Goal: Task Accomplishment & Management: Manage account settings

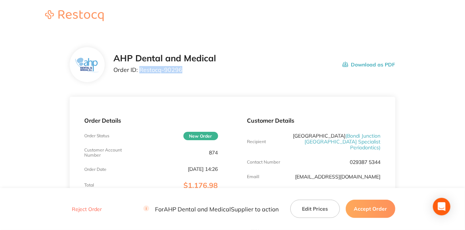
drag, startPoint x: 180, startPoint y: 71, endPoint x: 140, endPoint y: 71, distance: 40.1
click at [140, 71] on p "Order ID: Restocq- 90296" at bounding box center [164, 69] width 103 height 7
copy p "Restocq- 90296"
click at [369, 209] on button "Accept Order" at bounding box center [371, 209] width 50 height 18
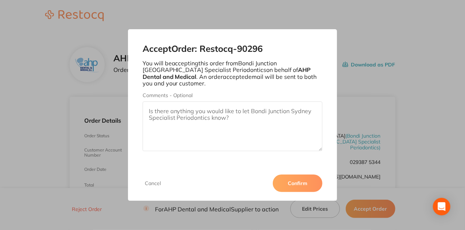
click at [314, 180] on button "Confirm" at bounding box center [298, 183] width 50 height 18
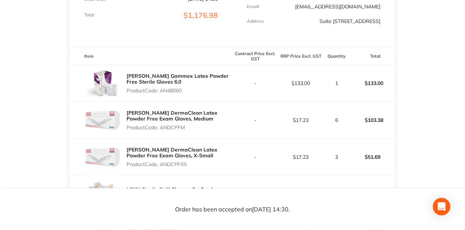
scroll to position [195, 0]
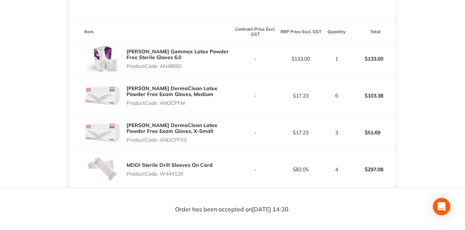
drag, startPoint x: 184, startPoint y: 66, endPoint x: 162, endPoint y: 68, distance: 21.6
click at [162, 68] on p "Product Code: AN48060" at bounding box center [180, 66] width 106 height 6
copy p "AN48060"
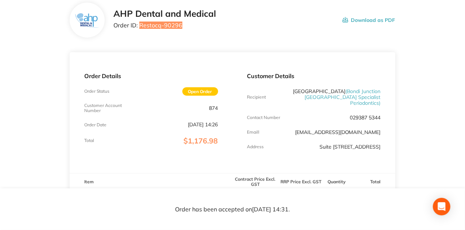
scroll to position [0, 0]
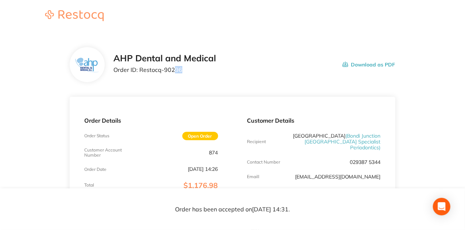
drag, startPoint x: 172, startPoint y: 71, endPoint x: 210, endPoint y: 72, distance: 38.0
click at [210, 72] on p "Order ID: Restocq- 90296" at bounding box center [164, 69] width 103 height 7
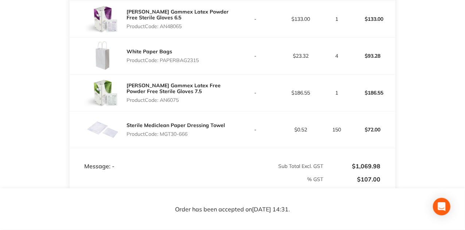
scroll to position [389, 0]
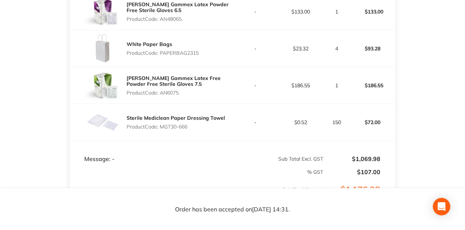
drag, startPoint x: 227, startPoint y: 135, endPoint x: 223, endPoint y: 132, distance: 4.5
click at [227, 135] on div "Sterile Mediclean Paper Dressing Towel Product Code: MGT30-666" at bounding box center [151, 122] width 163 height 36
click at [215, 125] on p "Product Code: MGT30-666" at bounding box center [176, 127] width 99 height 6
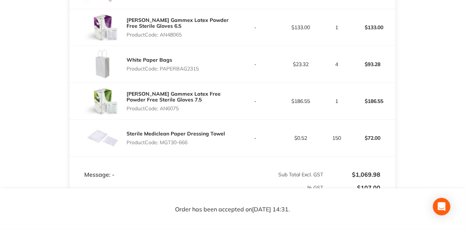
scroll to position [365, 0]
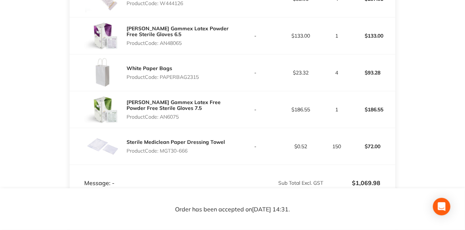
drag, startPoint x: 162, startPoint y: 151, endPoint x: 191, endPoint y: 155, distance: 29.8
click at [191, 155] on div "Sterile Mediclean Paper Dressing Towel Product Code: MGT30-666" at bounding box center [176, 146] width 99 height 20
click at [225, 154] on div "Sterile Mediclean Paper Dressing Towel Product Code: MGT30-666" at bounding box center [151, 146] width 163 height 36
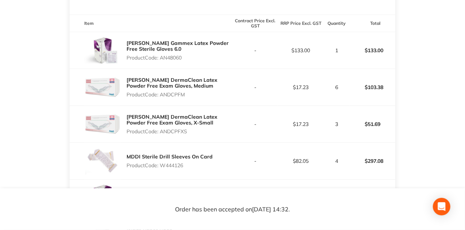
scroll to position [195, 0]
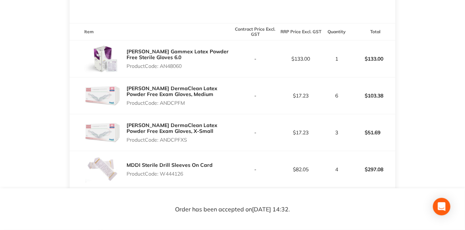
click at [456, 131] on main "AHP Dental and Medical Order ID: Restocq- 90296 Download as PDF Order Details O…" at bounding box center [232, 154] width 465 height 633
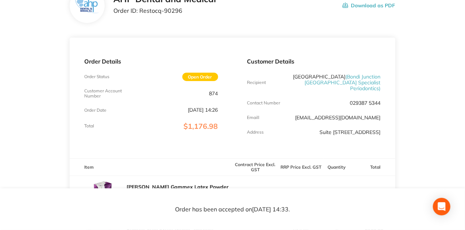
scroll to position [49, 0]
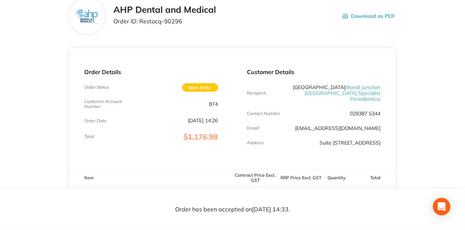
click at [186, 53] on div "Order Details Order Status Open Order Customer Account Number 874 Order Date Au…" at bounding box center [151, 108] width 163 height 121
drag, startPoint x: 207, startPoint y: 104, endPoint x: 224, endPoint y: 108, distance: 18.3
click at [224, 108] on div "Order Details Order Status Open Order Customer Account Number 874 Order Date Au…" at bounding box center [151, 108] width 163 height 121
click at [219, 109] on div "Order Details Order Status Open Order Customer Account Number 874 Order Date Au…" at bounding box center [151, 108] width 163 height 121
drag, startPoint x: 209, startPoint y: 104, endPoint x: 218, endPoint y: 104, distance: 9.1
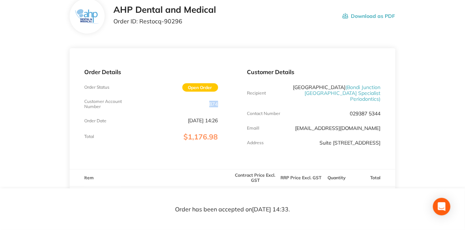
click at [218, 104] on p "874" at bounding box center [213, 104] width 9 height 6
click at [233, 117] on div "Customer Details Recipient Bondi Junction ( Bondi Junction Sydney Specialist Pe…" at bounding box center [314, 108] width 163 height 121
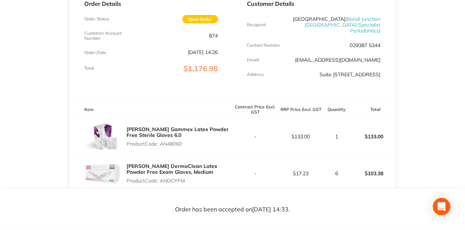
scroll to position [122, 0]
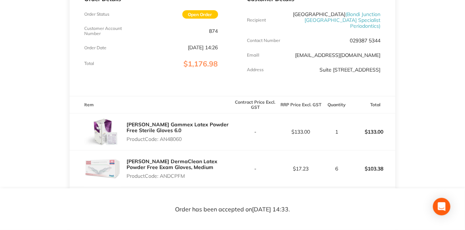
drag, startPoint x: 184, startPoint y: 139, endPoint x: 162, endPoint y: 136, distance: 22.4
click at [162, 136] on p "Product Code: AN48060" at bounding box center [180, 139] width 106 height 6
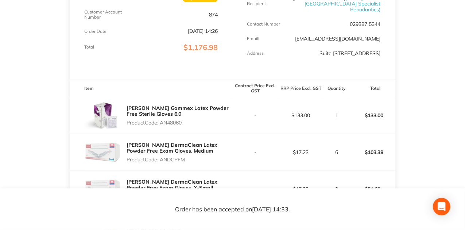
scroll to position [146, 0]
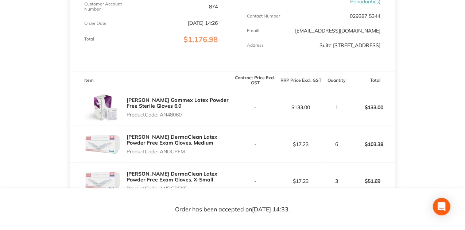
drag, startPoint x: 163, startPoint y: 150, endPoint x: 199, endPoint y: 154, distance: 35.3
click at [199, 154] on div "Ansell DermaClean Latex Powder Free Exam Gloves, Medium Product Code: ANDCPFM" at bounding box center [180, 144] width 106 height 26
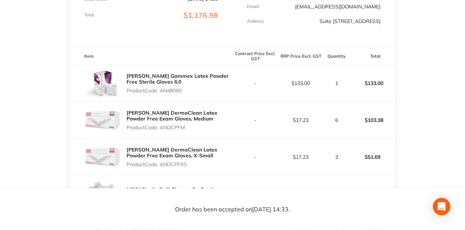
drag, startPoint x: 189, startPoint y: 162, endPoint x: 177, endPoint y: 160, distance: 12.5
click at [177, 160] on div "Ansell DermaClean Latex Powder Free Exam Gloves, X-Small Product Code: ANDCPFXS" at bounding box center [180, 157] width 106 height 26
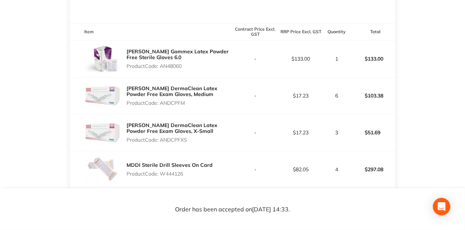
drag, startPoint x: 192, startPoint y: 175, endPoint x: 165, endPoint y: 172, distance: 27.2
click at [165, 172] on p "Product Code: W444126" at bounding box center [170, 174] width 86 height 6
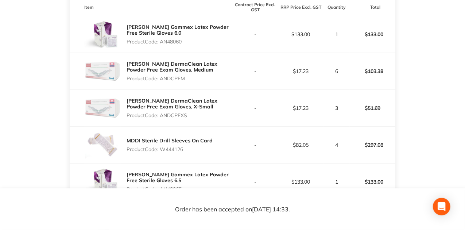
scroll to position [243, 0]
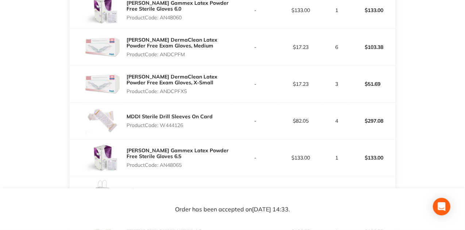
drag, startPoint x: 186, startPoint y: 163, endPoint x: 166, endPoint y: 163, distance: 19.3
click at [166, 163] on p "Product Code: AN48065" at bounding box center [180, 165] width 106 height 6
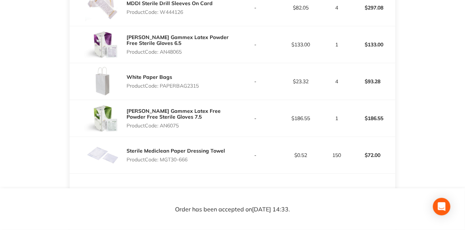
scroll to position [365, 0]
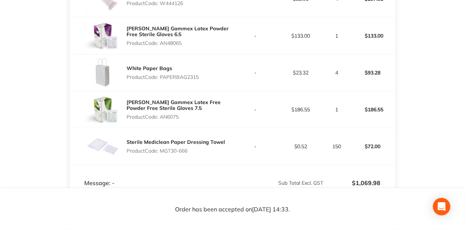
click at [193, 154] on div "Sterile Mediclean Paper Dressing Towel Product Code: MGT30-666" at bounding box center [176, 146] width 99 height 20
drag, startPoint x: 189, startPoint y: 152, endPoint x: 160, endPoint y: 151, distance: 29.2
click at [160, 151] on p "Product Code: MGT30-666" at bounding box center [176, 151] width 99 height 6
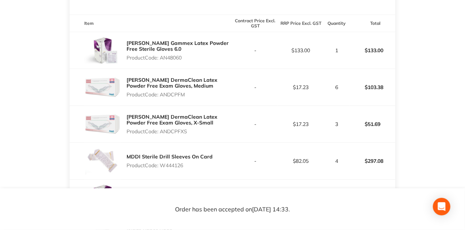
scroll to position [195, 0]
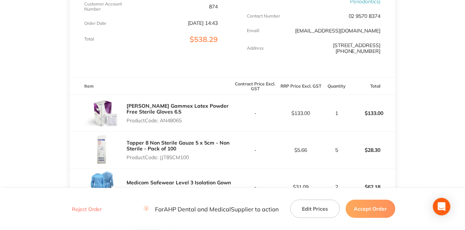
scroll to position [24, 0]
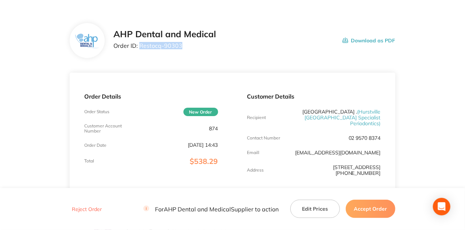
drag, startPoint x: 182, startPoint y: 47, endPoint x: 140, endPoint y: 45, distance: 41.7
click at [140, 45] on p "Order ID: Restocq- 90303" at bounding box center [164, 45] width 103 height 7
copy p "Restocq- 90303"
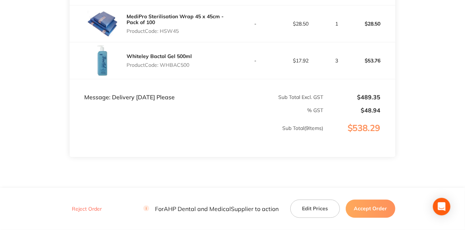
scroll to position [511, 0]
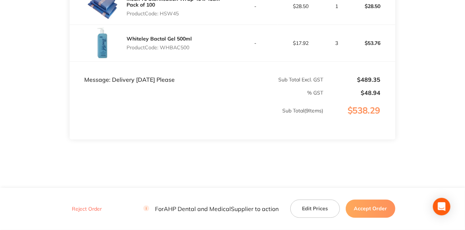
drag, startPoint x: 372, startPoint y: 207, endPoint x: 347, endPoint y: 199, distance: 26.9
click at [372, 207] on button "Accept Order" at bounding box center [371, 209] width 50 height 18
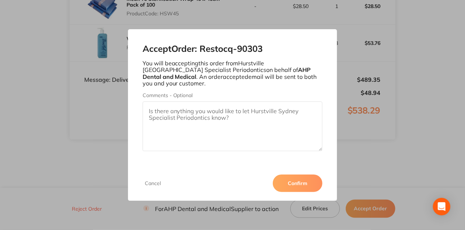
click at [290, 174] on button "Confirm" at bounding box center [298, 183] width 50 height 18
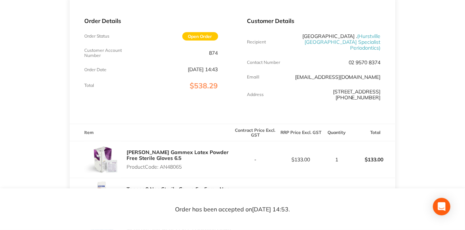
scroll to position [73, 0]
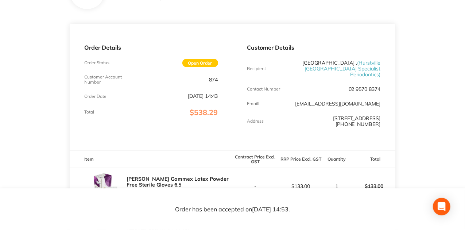
click at [317, 122] on div "Customer Details Recipient Hurstville . ( Hurstville Sydney Specialist Periodon…" at bounding box center [314, 87] width 163 height 127
drag, startPoint x: 325, startPoint y: 121, endPoint x: 350, endPoint y: 120, distance: 24.5
click at [350, 120] on p "[STREET_ADDRESS][PHONE_NUMBER]" at bounding box center [336, 121] width 89 height 12
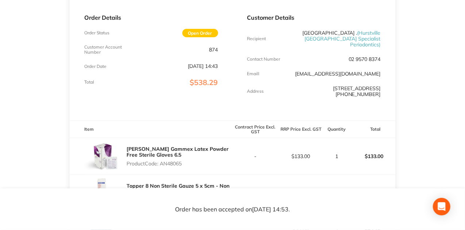
scroll to position [146, 0]
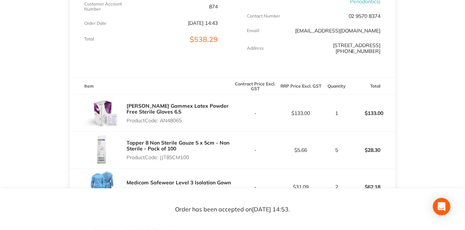
drag, startPoint x: 161, startPoint y: 113, endPoint x: 204, endPoint y: 117, distance: 43.5
click at [204, 118] on p "Product Code: AN48065" at bounding box center [180, 121] width 106 height 6
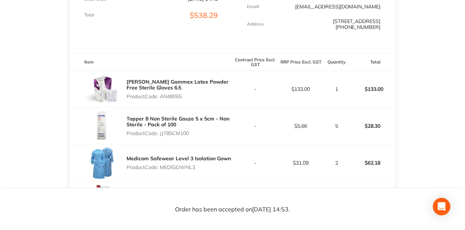
drag, startPoint x: 195, startPoint y: 128, endPoint x: 160, endPoint y: 127, distance: 35.0
click at [160, 130] on p "Product Code: JJT85CM100" at bounding box center [180, 133] width 106 height 6
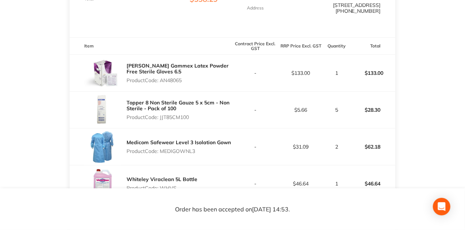
scroll to position [195, 0]
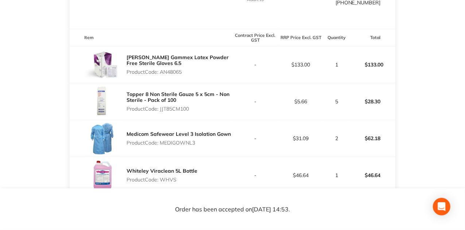
drag, startPoint x: 197, startPoint y: 139, endPoint x: 159, endPoint y: 131, distance: 39.1
click at [159, 131] on div "Medicom Safewear Level 3 Isolation Gown Product Code: MEDIGOWNL3" at bounding box center [179, 138] width 104 height 20
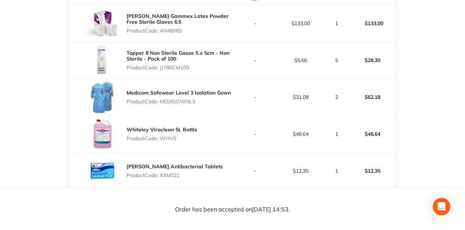
scroll to position [243, 0]
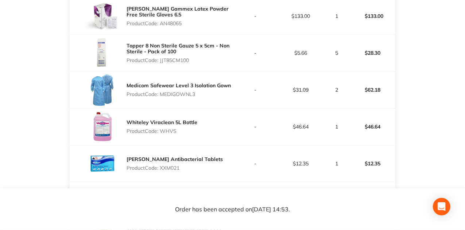
drag, startPoint x: 189, startPoint y: 127, endPoint x: 162, endPoint y: 128, distance: 26.7
click at [162, 128] on div "Whiteley Viraclean 5L Bottle Product Code: WHVS" at bounding box center [162, 126] width 71 height 20
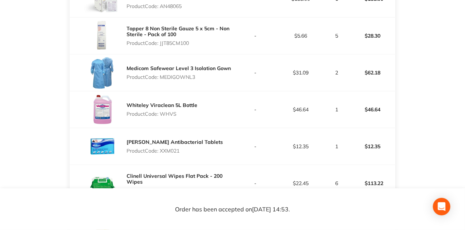
scroll to position [267, 0]
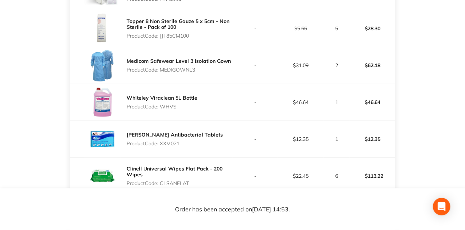
drag, startPoint x: 186, startPoint y: 141, endPoint x: 162, endPoint y: 136, distance: 24.3
click at [162, 136] on div "[PERSON_NAME] Antibacterial Tablets Product Code: XXM021" at bounding box center [175, 139] width 96 height 20
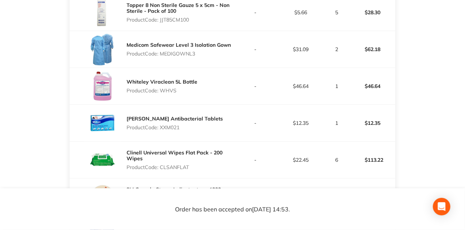
scroll to position [292, 0]
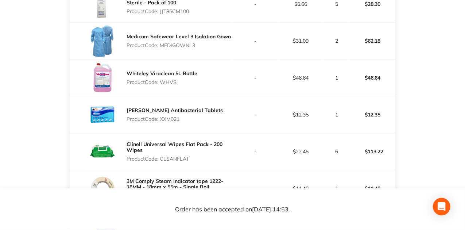
drag, startPoint x: 179, startPoint y: 152, endPoint x: 163, endPoint y: 151, distance: 16.4
click at [163, 156] on p "Product Code: CLSANFLAT" at bounding box center [180, 159] width 106 height 6
click at [197, 156] on p "Product Code: CLSANFLAT" at bounding box center [180, 159] width 106 height 6
drag, startPoint x: 160, startPoint y: 152, endPoint x: 198, endPoint y: 155, distance: 38.4
click at [198, 156] on p "Product Code: CLSANFLAT" at bounding box center [180, 159] width 106 height 6
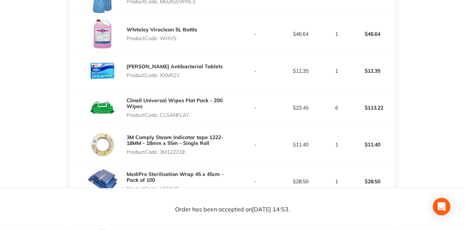
scroll to position [340, 0]
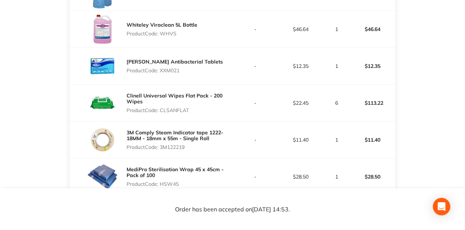
drag, startPoint x: 190, startPoint y: 141, endPoint x: 162, endPoint y: 142, distance: 28.5
click at [162, 144] on p "Product Code: 3M122219" at bounding box center [180, 147] width 106 height 6
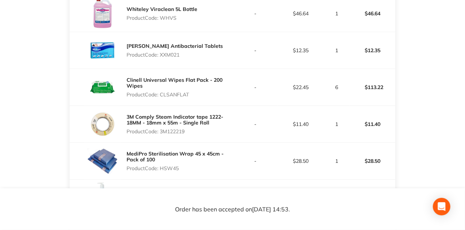
scroll to position [365, 0]
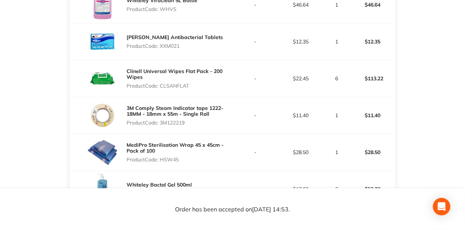
drag, startPoint x: 190, startPoint y: 152, endPoint x: 161, endPoint y: 153, distance: 29.9
click at [161, 157] on p "Product Code: HSW45" at bounding box center [180, 160] width 106 height 6
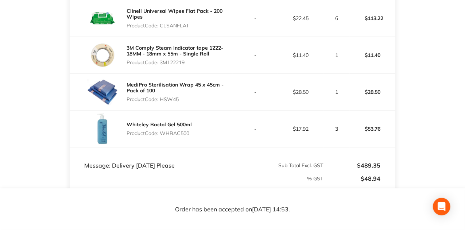
scroll to position [413, 0]
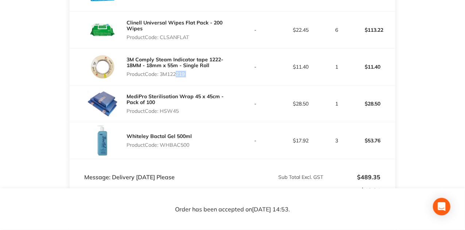
drag, startPoint x: 173, startPoint y: 70, endPoint x: 244, endPoint y: 72, distance: 70.8
click at [244, 72] on tr "3M Comply Steam Indicator tape 1222-18MM - 18mm x 55m - Single Roll Product Cod…" at bounding box center [233, 67] width 326 height 37
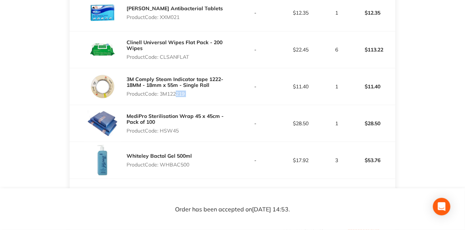
scroll to position [365, 0]
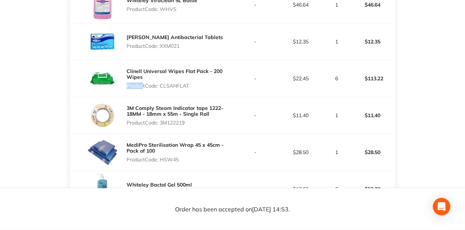
drag, startPoint x: 206, startPoint y: 73, endPoint x: 144, endPoint y: 83, distance: 63.2
click at [144, 83] on div "Clinell Universal Wipes Flat Pack - 200 Wipes Product Code: CLSANFLAT" at bounding box center [180, 78] width 106 height 26
drag, startPoint x: 193, startPoint y: 35, endPoint x: 178, endPoint y: 36, distance: 14.2
click at [178, 36] on div "[PERSON_NAME] Antibacterial Tablets Product Code: XXM021" at bounding box center [175, 41] width 96 height 20
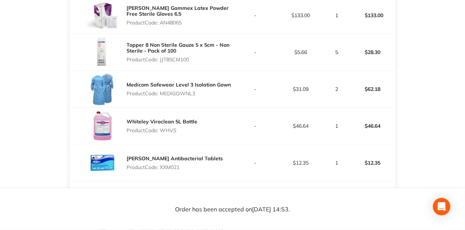
scroll to position [243, 0]
drag, startPoint x: 216, startPoint y: 96, endPoint x: 166, endPoint y: 78, distance: 52.9
click at [166, 78] on div "Medicom Safewear Level 3 Isolation Gown Product Code: MEDIGOWNL3" at bounding box center [151, 90] width 163 height 36
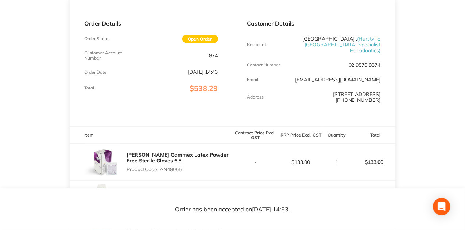
scroll to position [0, 0]
